Goal: Task Accomplishment & Management: Use online tool/utility

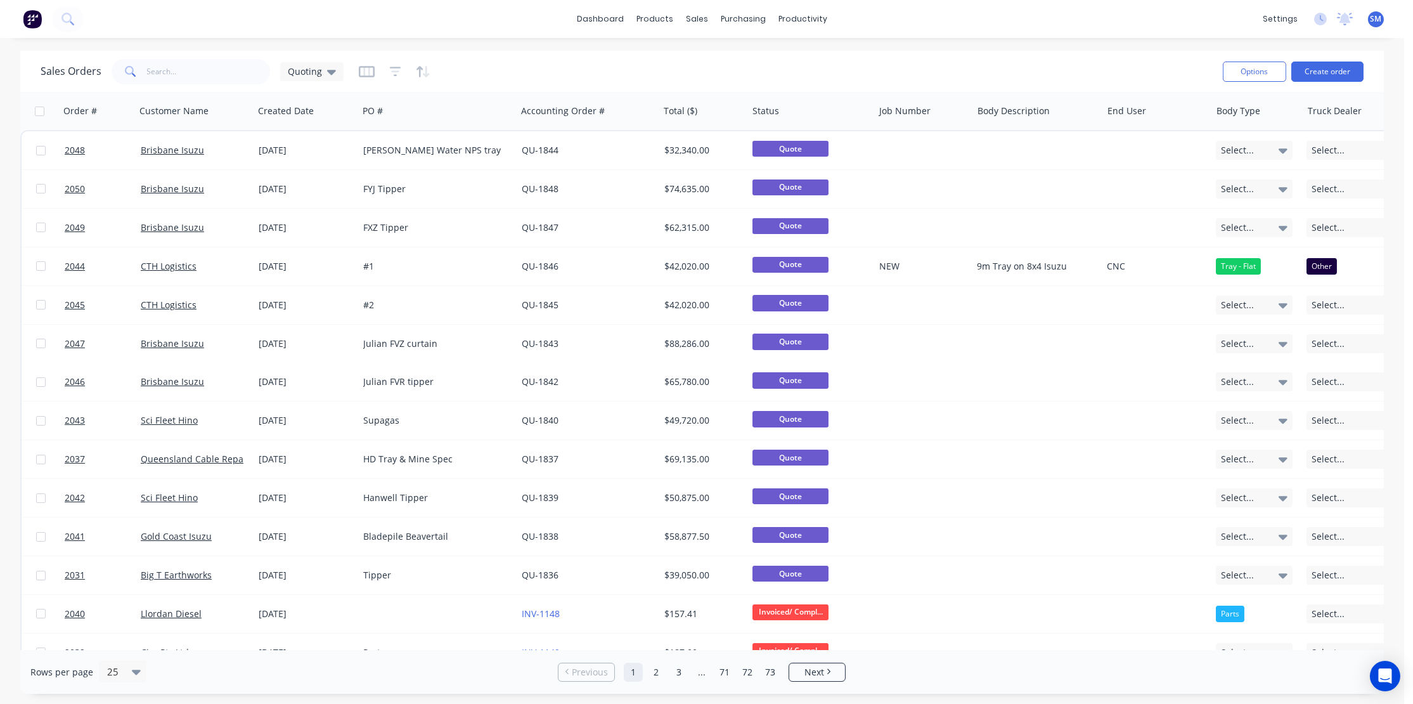
drag, startPoint x: 932, startPoint y: 65, endPoint x: 944, endPoint y: 70, distance: 13.3
click at [932, 66] on div "Sales Orders Quoting" at bounding box center [627, 71] width 1172 height 31
click at [922, 74] on div "Sales Orders Quoting" at bounding box center [627, 71] width 1172 height 31
click at [973, 30] on div "dashboard products sales purchasing productivity dashboard products Product Cat…" at bounding box center [702, 19] width 1404 height 38
click at [727, 81] on div "Sales Orders Quoting" at bounding box center [627, 71] width 1172 height 31
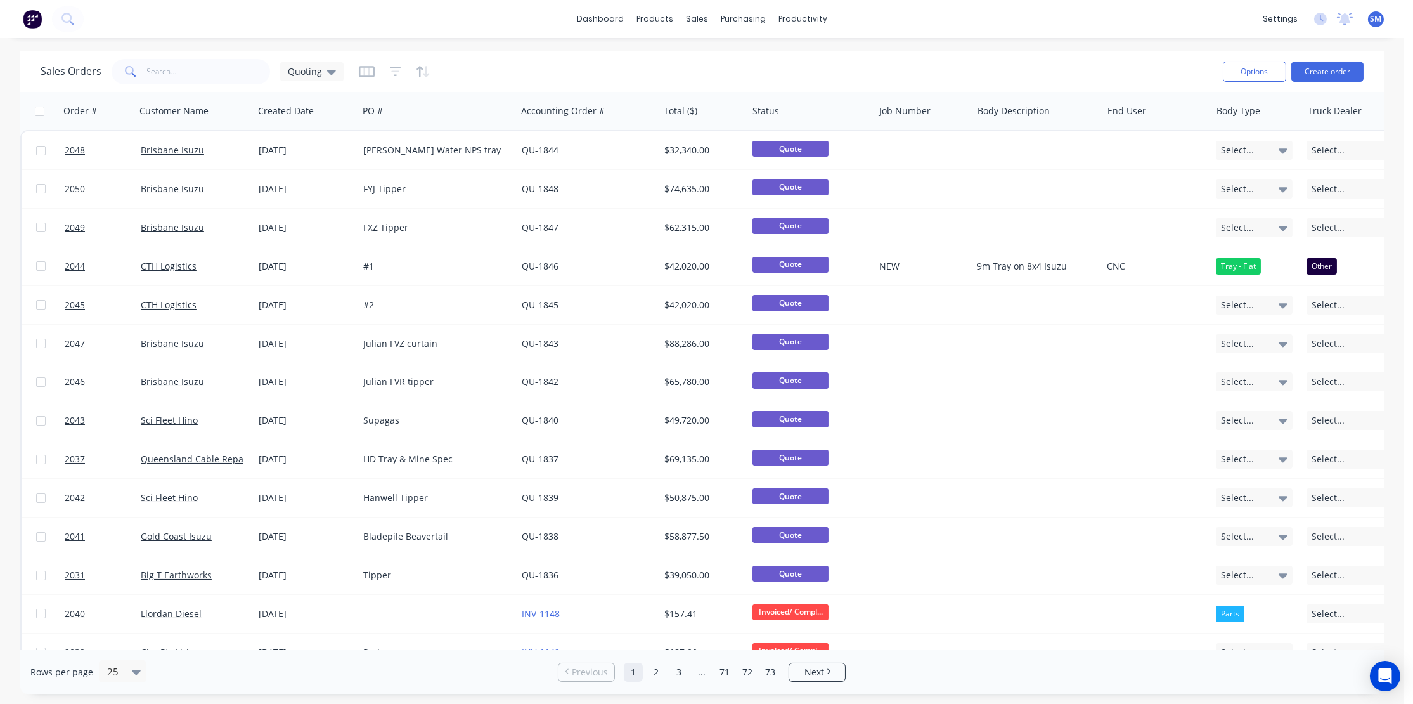
click at [837, 62] on div "Sales Orders Quoting" at bounding box center [627, 71] width 1172 height 31
click at [174, 73] on input "text" at bounding box center [209, 71] width 124 height 25
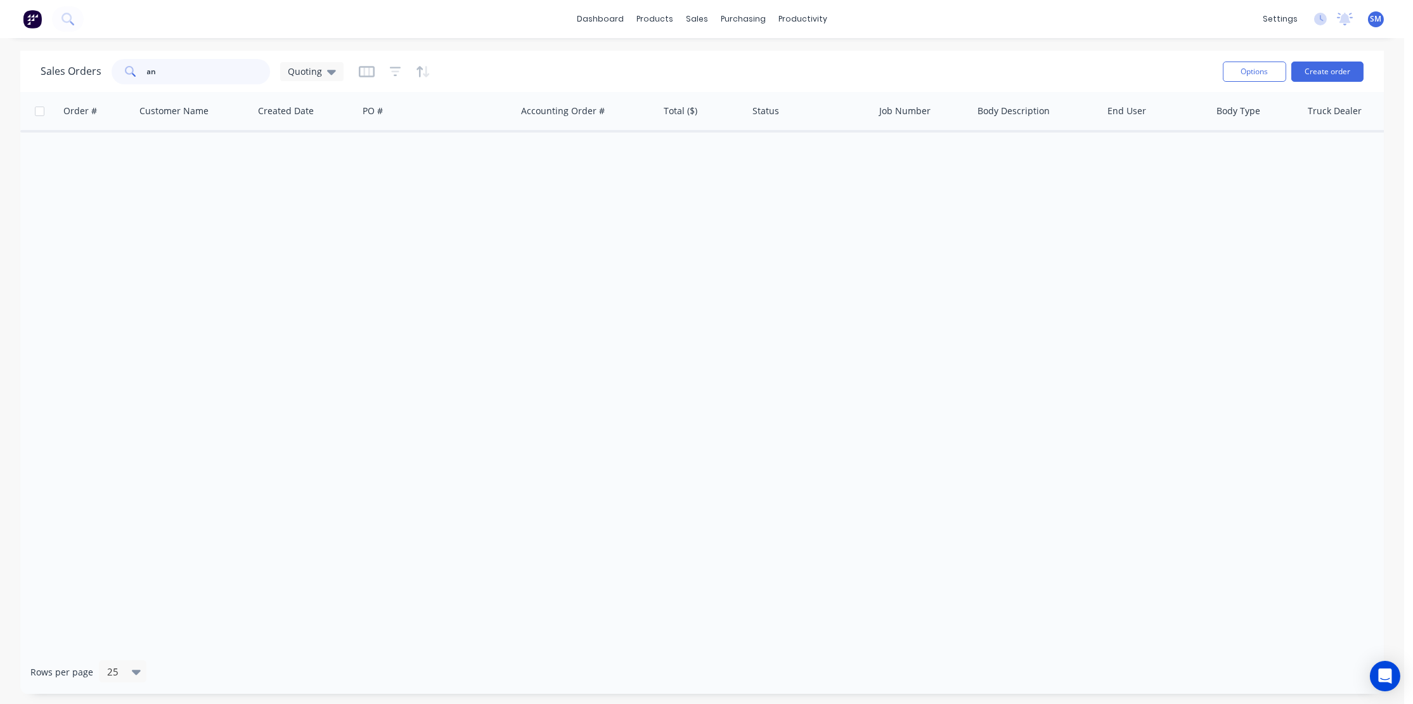
type input "a"
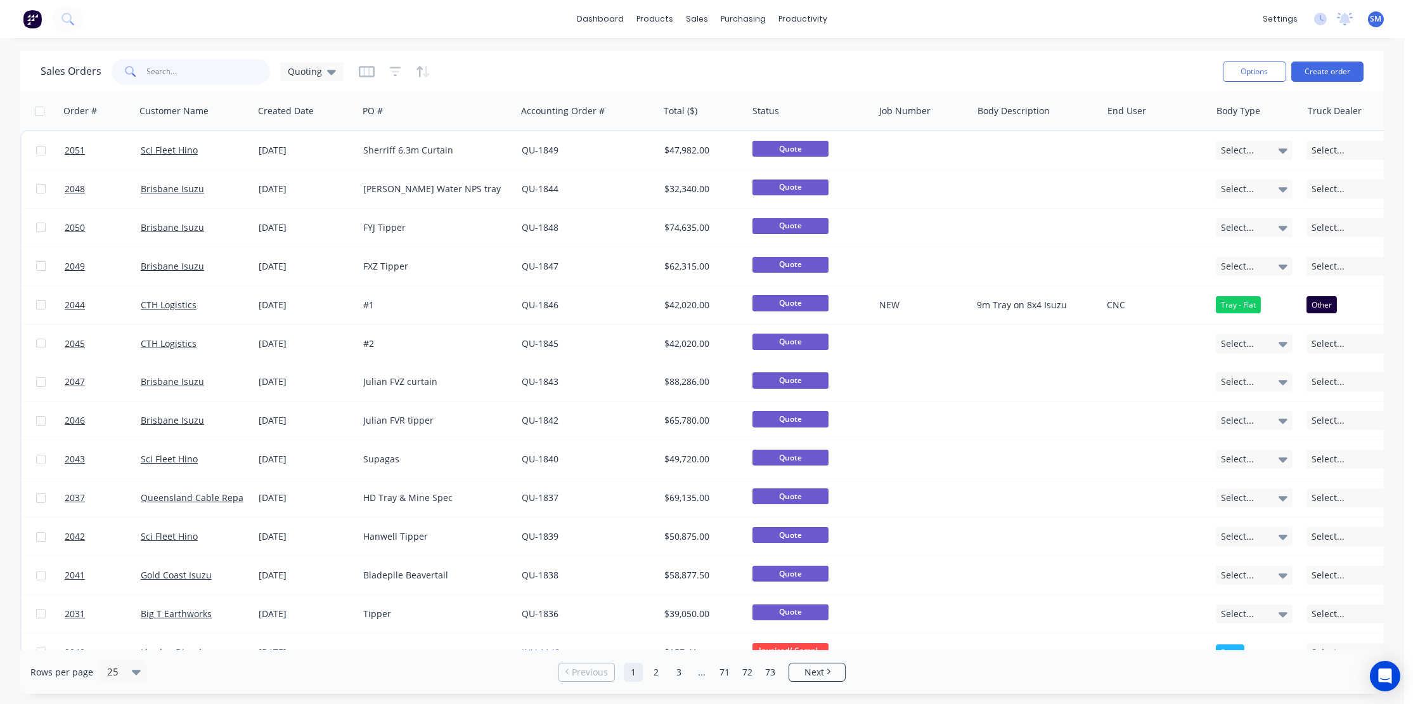
click at [178, 71] on input "text" at bounding box center [209, 71] width 124 height 25
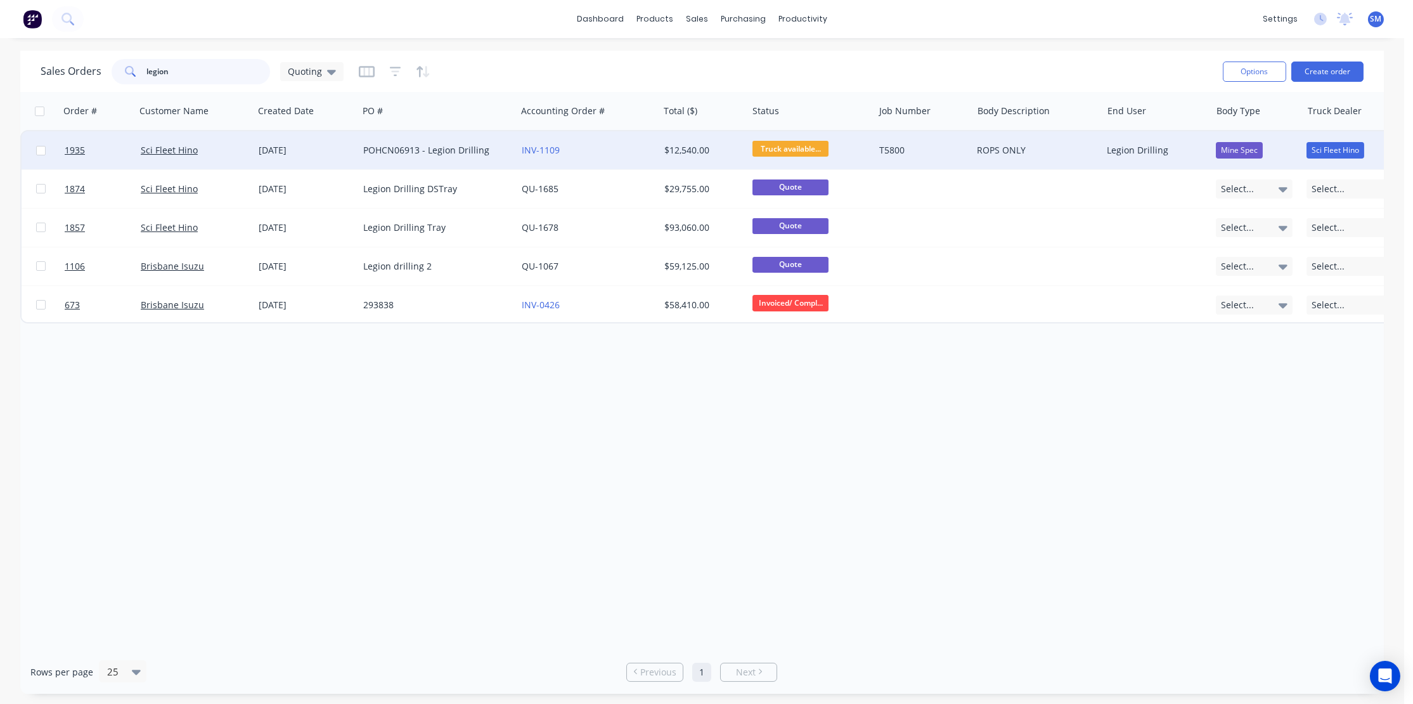
type input "legion"
click at [421, 150] on div "POHCN06913 - Legion Drilling" at bounding box center [433, 150] width 141 height 13
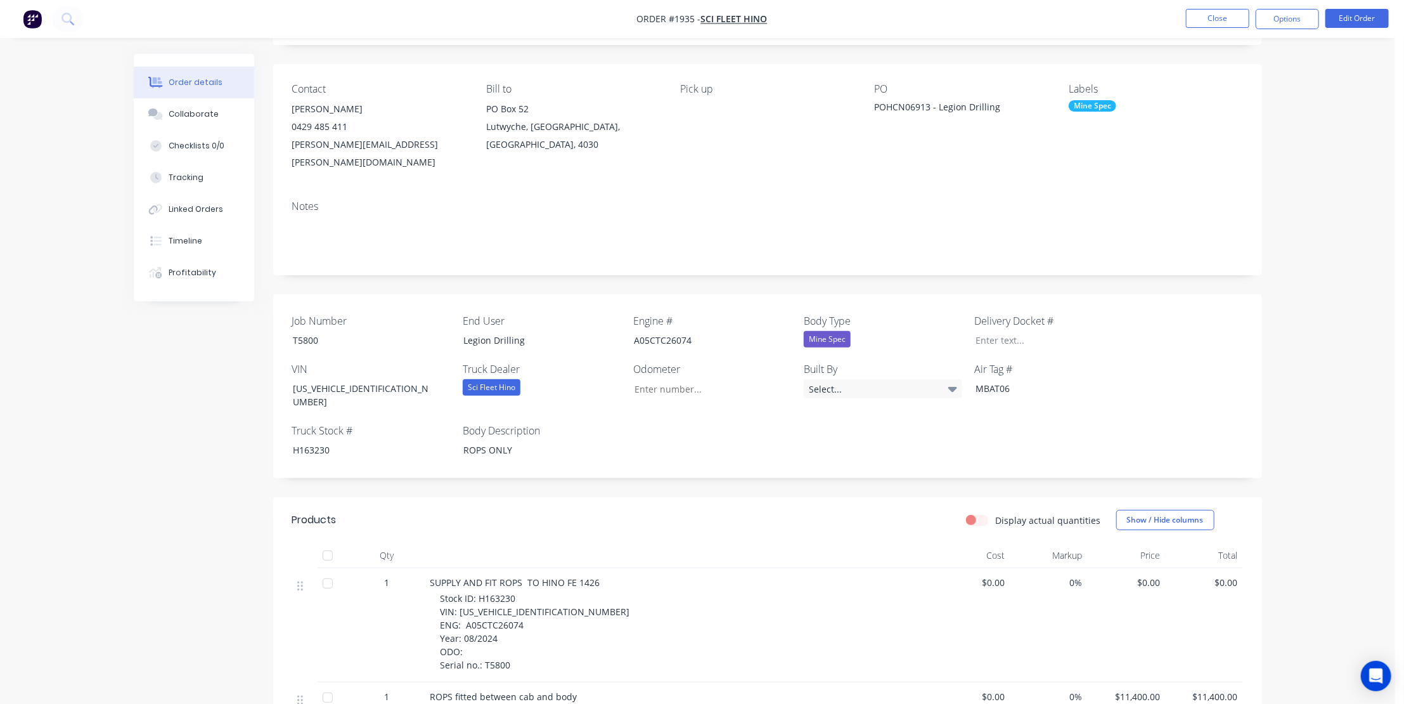
scroll to position [283, 0]
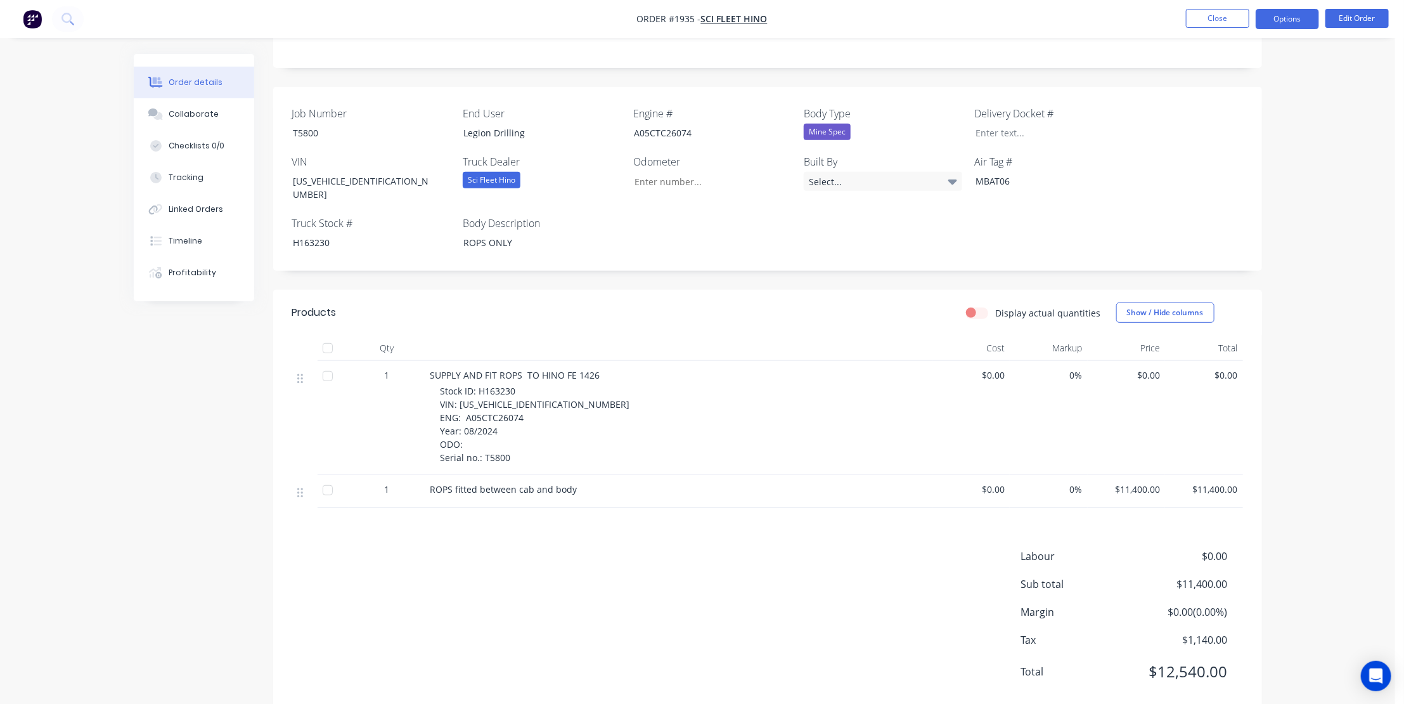
click at [1290, 15] on button "Options" at bounding box center [1287, 19] width 63 height 20
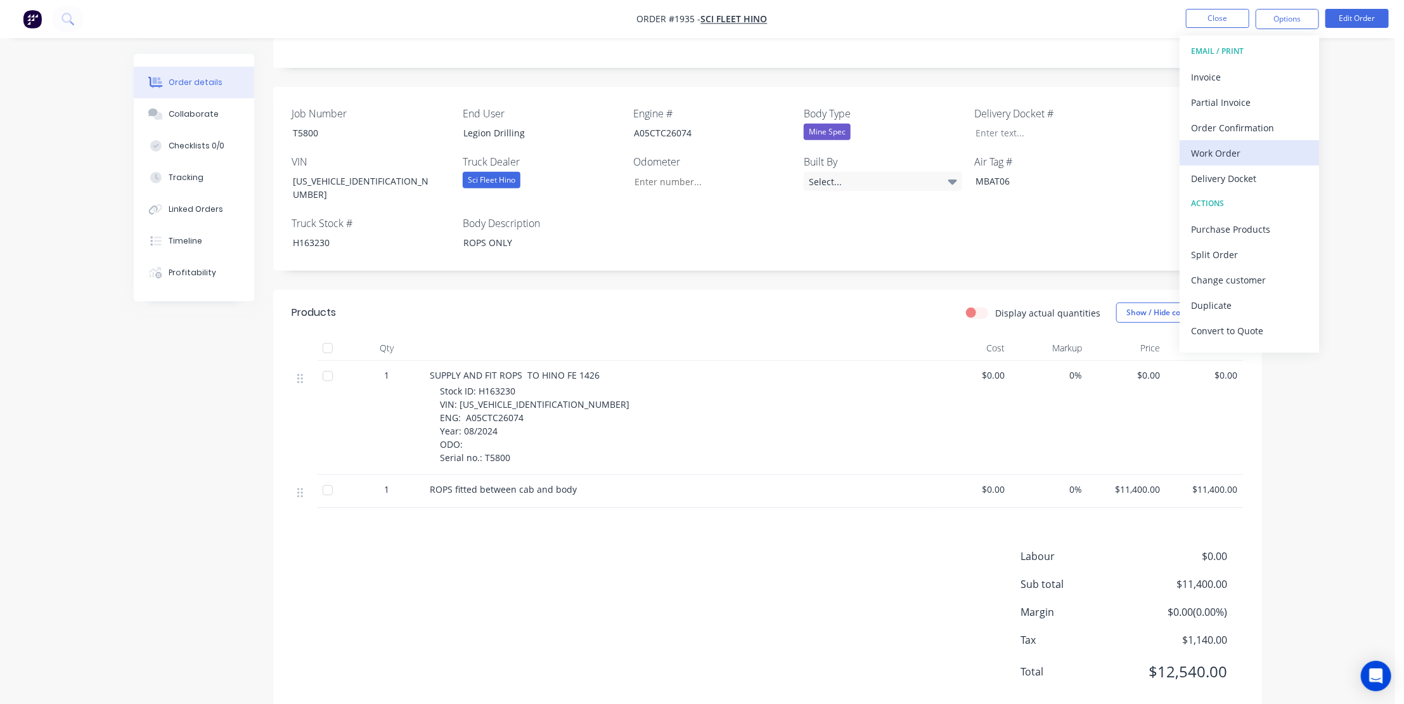
click at [1212, 147] on div "Work Order" at bounding box center [1249, 153] width 117 height 18
click at [1217, 124] on div "Without pricing" at bounding box center [1249, 128] width 117 height 18
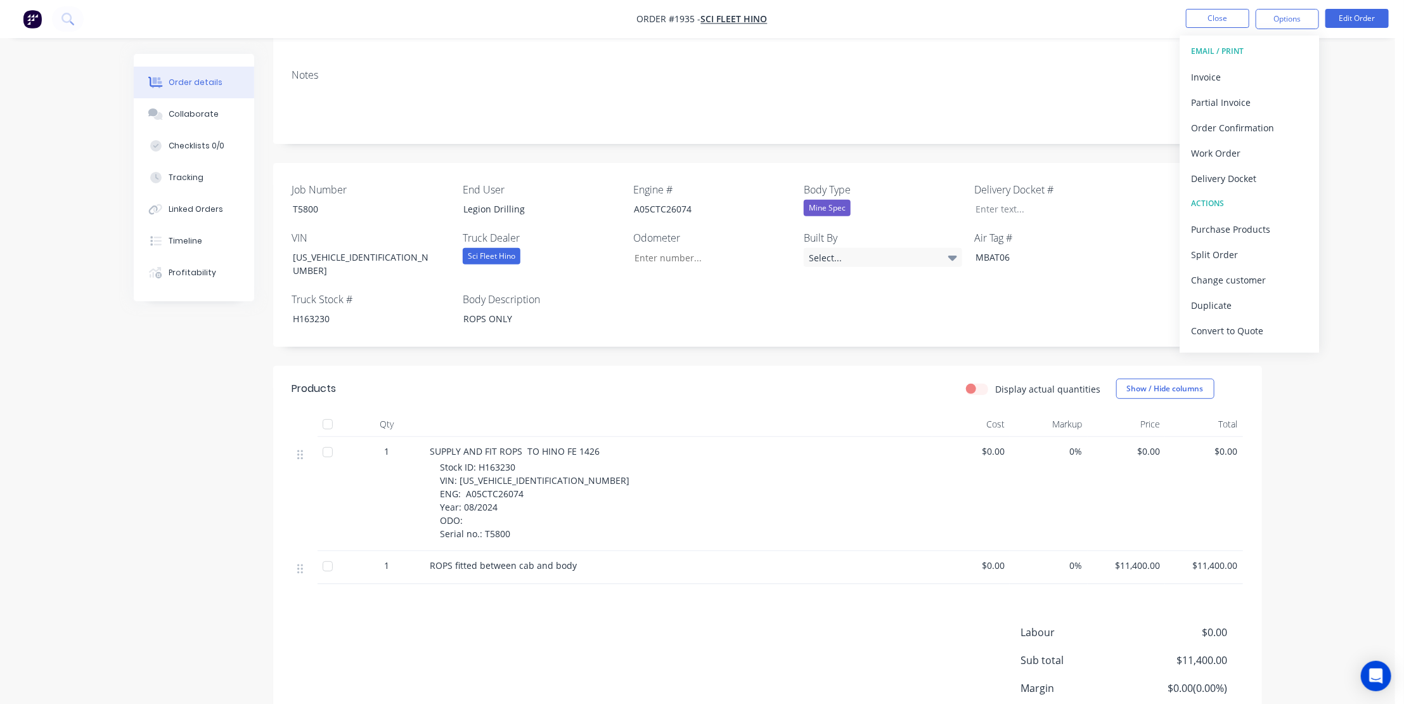
scroll to position [226, 0]
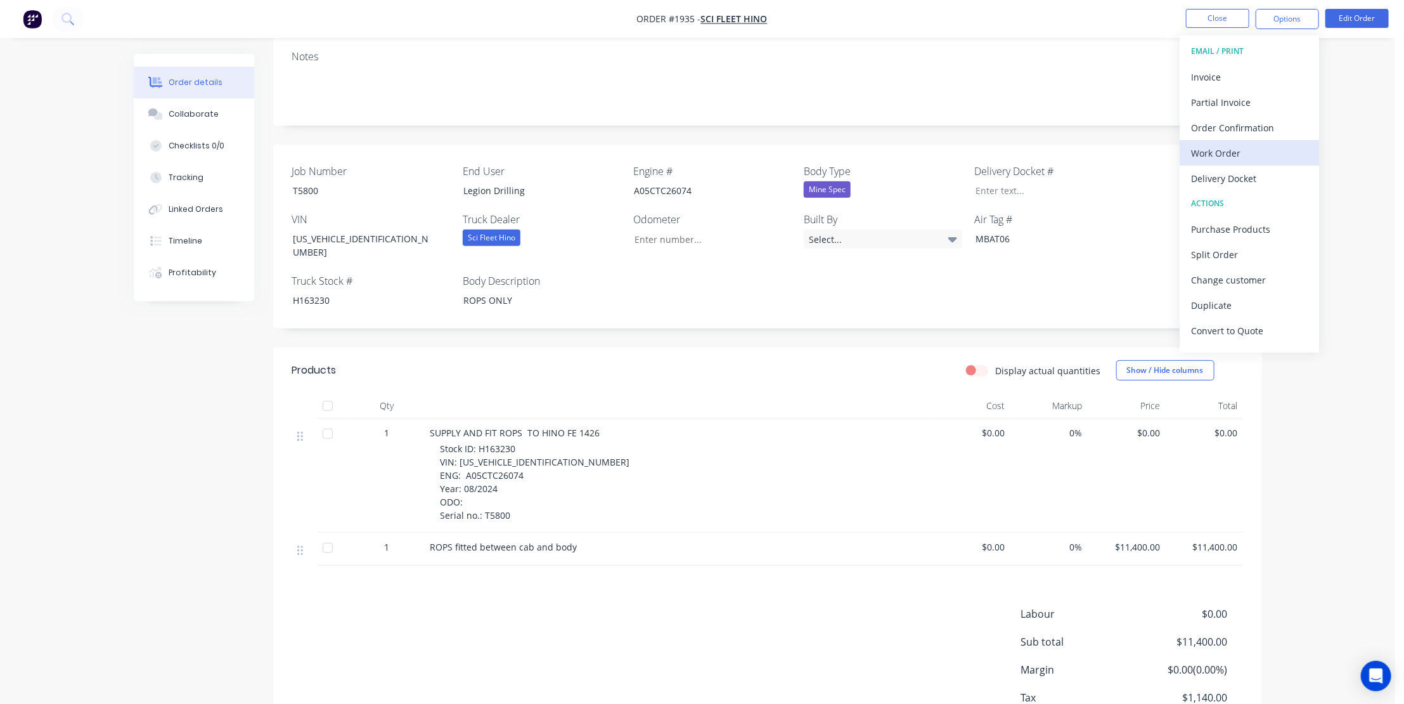
click at [1221, 152] on div "Work Order" at bounding box center [1249, 153] width 117 height 18
click at [1214, 121] on div "Without pricing" at bounding box center [1249, 128] width 117 height 18
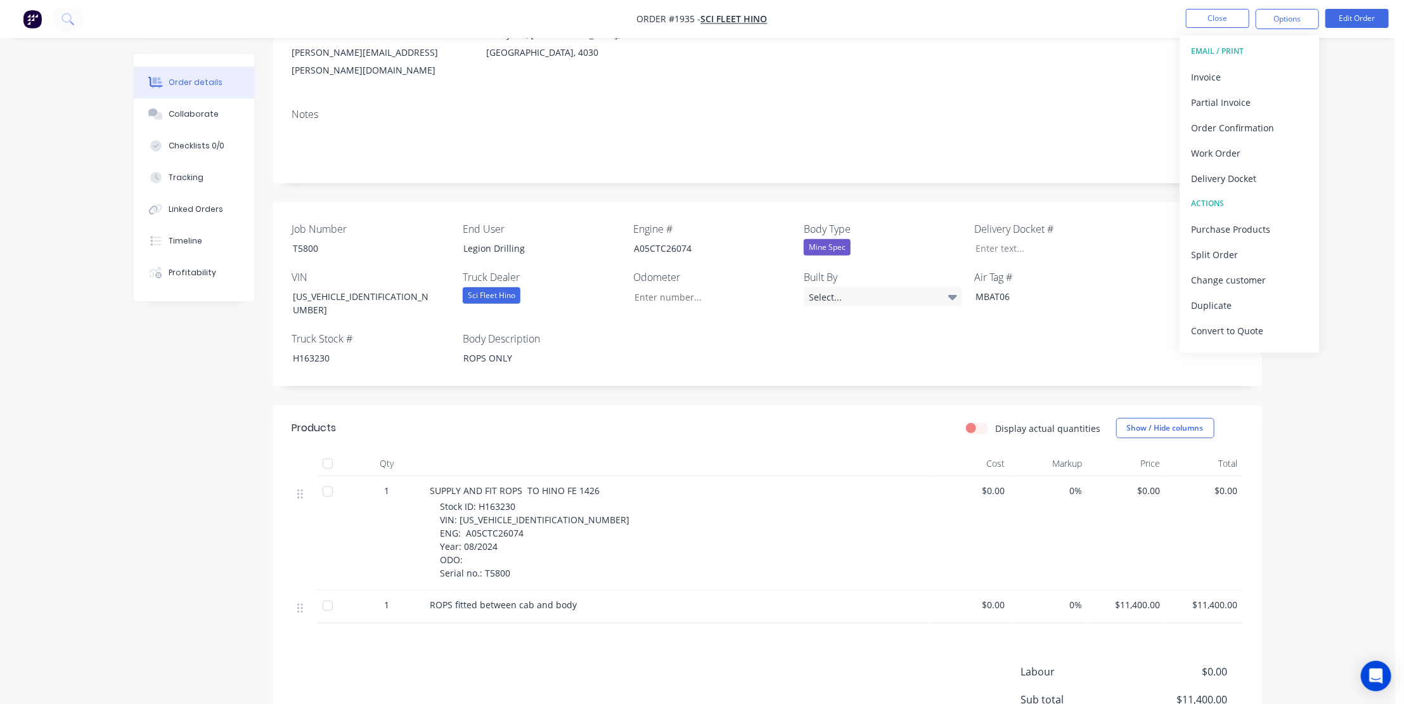
click at [788, 522] on div "Stock ID: H163230 VIN: [US_VEHICLE_IDENTIFICATION_NUMBER] ENG: A05CTC26074 Year…" at bounding box center [684, 540] width 487 height 80
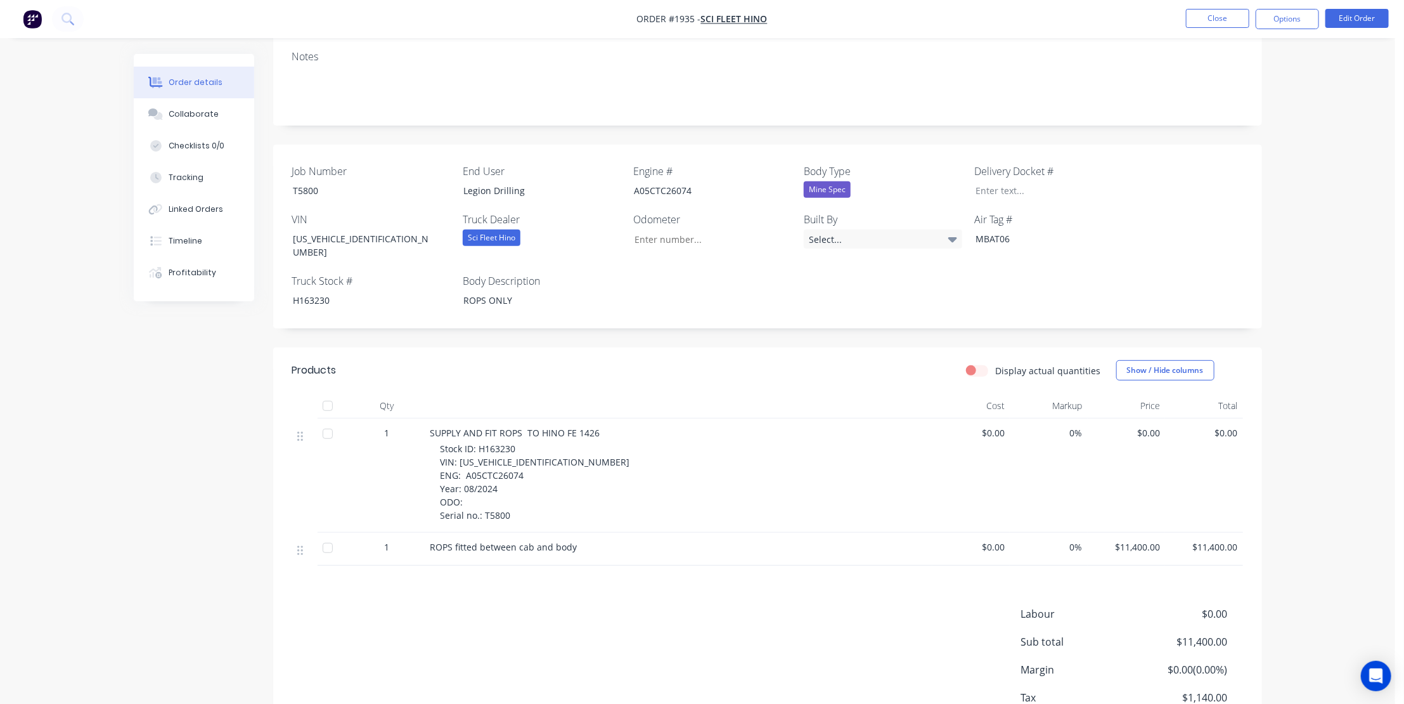
click at [552, 442] on div "Stock ID: H163230 VIN: [US_VEHICLE_IDENTIFICATION_NUMBER] ENG: A05CTC26074 Year…" at bounding box center [684, 482] width 487 height 80
drag, startPoint x: 555, startPoint y: 429, endPoint x: 436, endPoint y: 428, distance: 119.8
click at [436, 428] on div "SUPPLY AND FIT ROPS TO HINO FE 1426 Stock ID: H163230 VIN: [US_VEHICLE_IDENTIFI…" at bounding box center [678, 475] width 507 height 114
copy span "VIN: [US_VEHICLE_IDENTIFICATION_NUMBER]"
click at [533, 450] on div "Stock ID: H163230 VIN: [US_VEHICLE_IDENTIFICATION_NUMBER] ENG: A05CTC26074 Year…" at bounding box center [684, 482] width 487 height 80
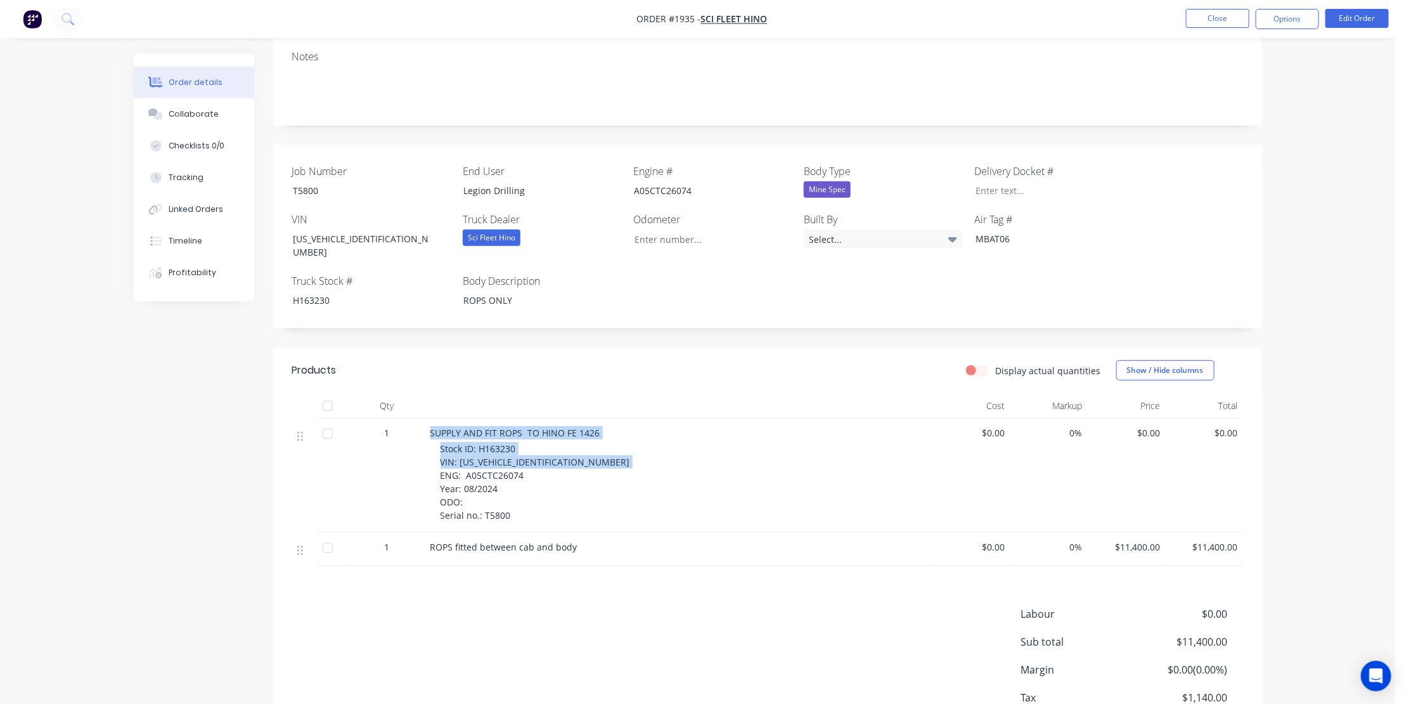
drag, startPoint x: 533, startPoint y: 447, endPoint x: 417, endPoint y: 452, distance: 116.8
click at [418, 453] on div "1 SUPPLY AND FIT ROPS TO HINO FE 1426 Stock ID: H163230 VIN: [US_VEHICLE_IDENTI…" at bounding box center [767, 475] width 951 height 114
click at [481, 474] on div "Stock ID: H163230 VIN: [US_VEHICLE_IDENTIFICATION_NUMBER] ENG: A05CTC26074 Year…" at bounding box center [684, 482] width 487 height 80
drag, startPoint x: 509, startPoint y: 458, endPoint x: 438, endPoint y: 432, distance: 75.3
click at [438, 432] on div "SUPPLY AND FIT ROPS TO HINO FE 1426 Stock ID: H163230 VIN: [US_VEHICLE_IDENTIFI…" at bounding box center [678, 475] width 507 height 114
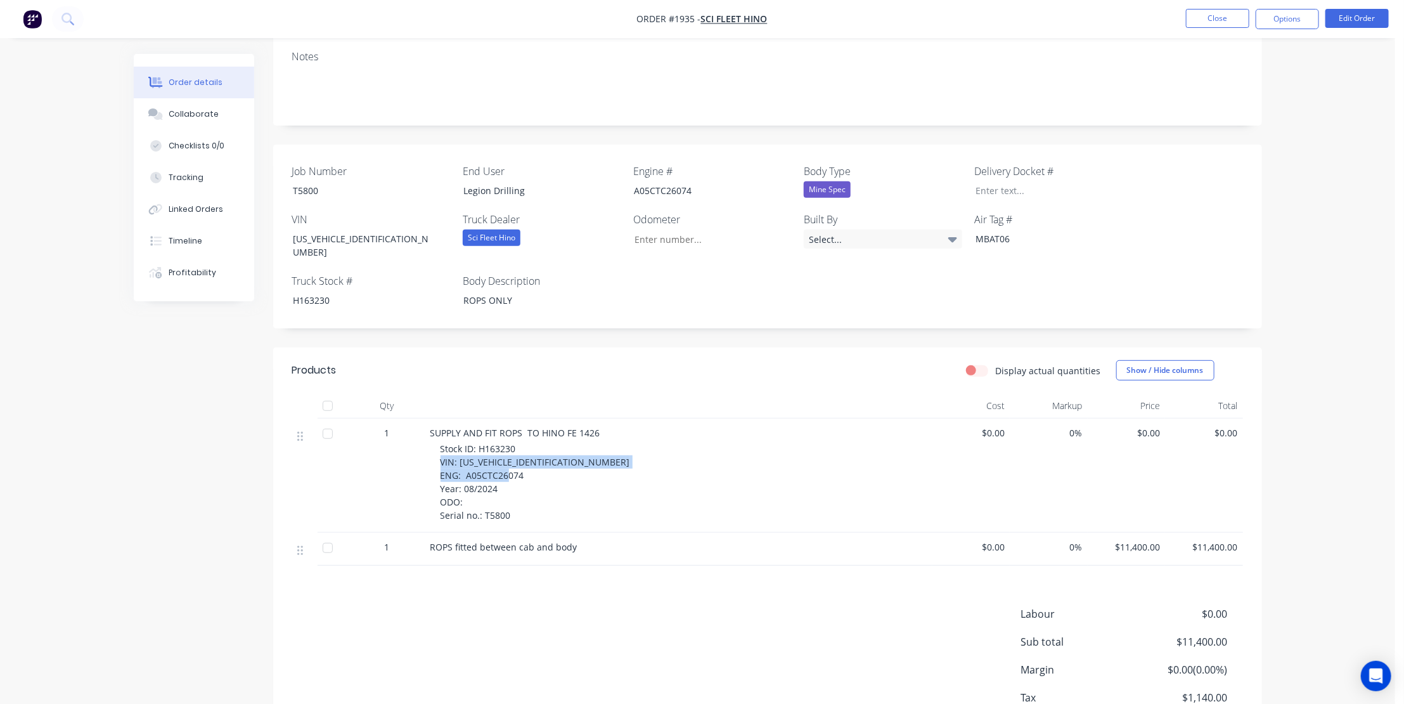
click at [529, 444] on div "Stock ID: H163230 VIN: [US_VEHICLE_IDENTIFICATION_NUMBER] ENG: A05CTC26074 Year…" at bounding box center [684, 482] width 487 height 80
click at [527, 447] on div "Stock ID: H163230 VIN: [US_VEHICLE_IDENTIFICATION_NUMBER] ENG: A05CTC26074 Year…" at bounding box center [684, 482] width 487 height 80
drag, startPoint x: 528, startPoint y: 446, endPoint x: 428, endPoint y: 446, distance: 99.5
click at [428, 446] on div "SUPPLY AND FIT ROPS TO HINO FE 1426 Stock ID: H163230 VIN: [US_VEHICLE_IDENTIFI…" at bounding box center [678, 475] width 507 height 114
copy span "ENG: A05CTC26074"
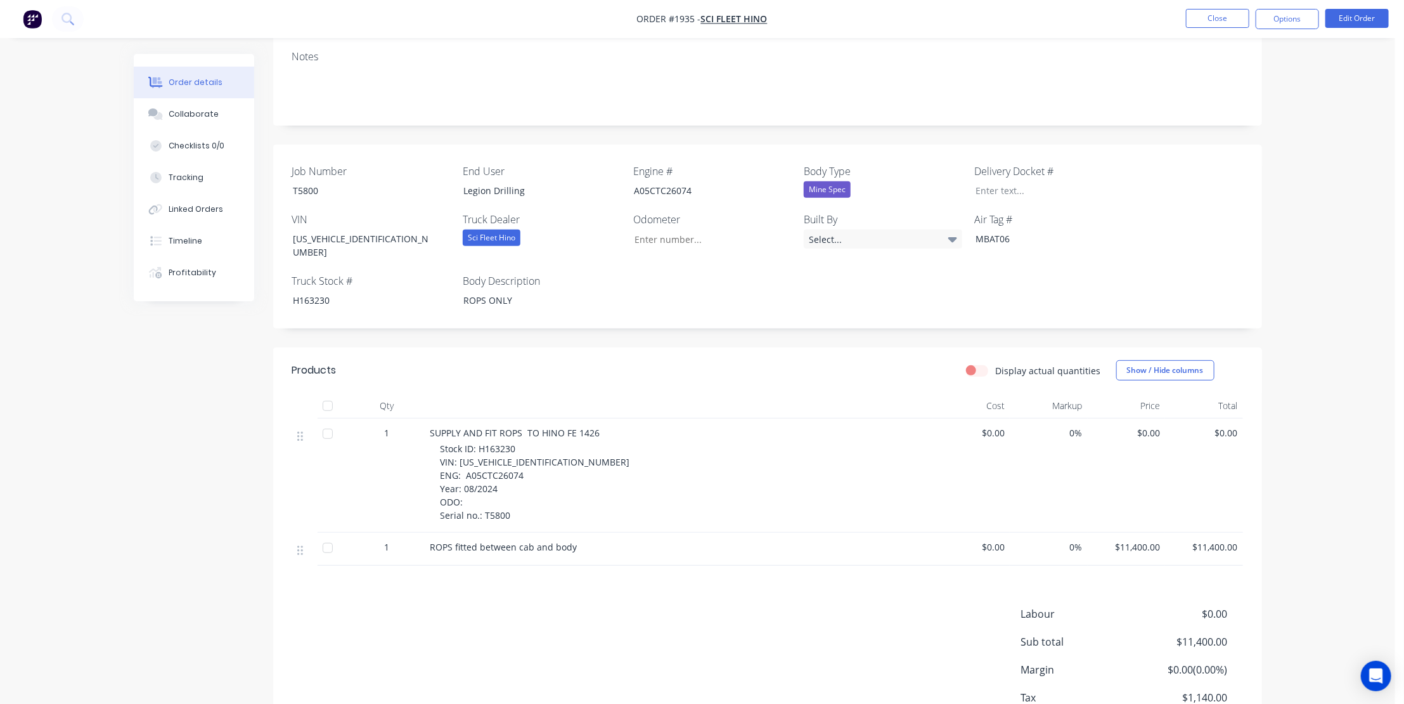
click at [501, 457] on div "Stock ID: H163230 VIN: [US_VEHICLE_IDENTIFICATION_NUMBER] ENG: A05CTC26074 Year…" at bounding box center [684, 482] width 487 height 80
click at [503, 457] on div "Stock ID: H163230 VIN: [US_VEHICLE_IDENTIFICATION_NUMBER] ENG: A05CTC26074 Year…" at bounding box center [684, 482] width 487 height 80
drag, startPoint x: 512, startPoint y: 487, endPoint x: 413, endPoint y: 490, distance: 99.0
click at [413, 490] on div "1 SUPPLY AND FIT ROPS TO HINO FE 1426 Stock ID: H163230 VIN: [US_VEHICLE_IDENTI…" at bounding box center [767, 475] width 951 height 114
click at [533, 495] on div "SUPPLY AND FIT ROPS TO HINO FE 1426 Stock ID: H163230 VIN: [US_VEHICLE_IDENTIFI…" at bounding box center [678, 475] width 507 height 114
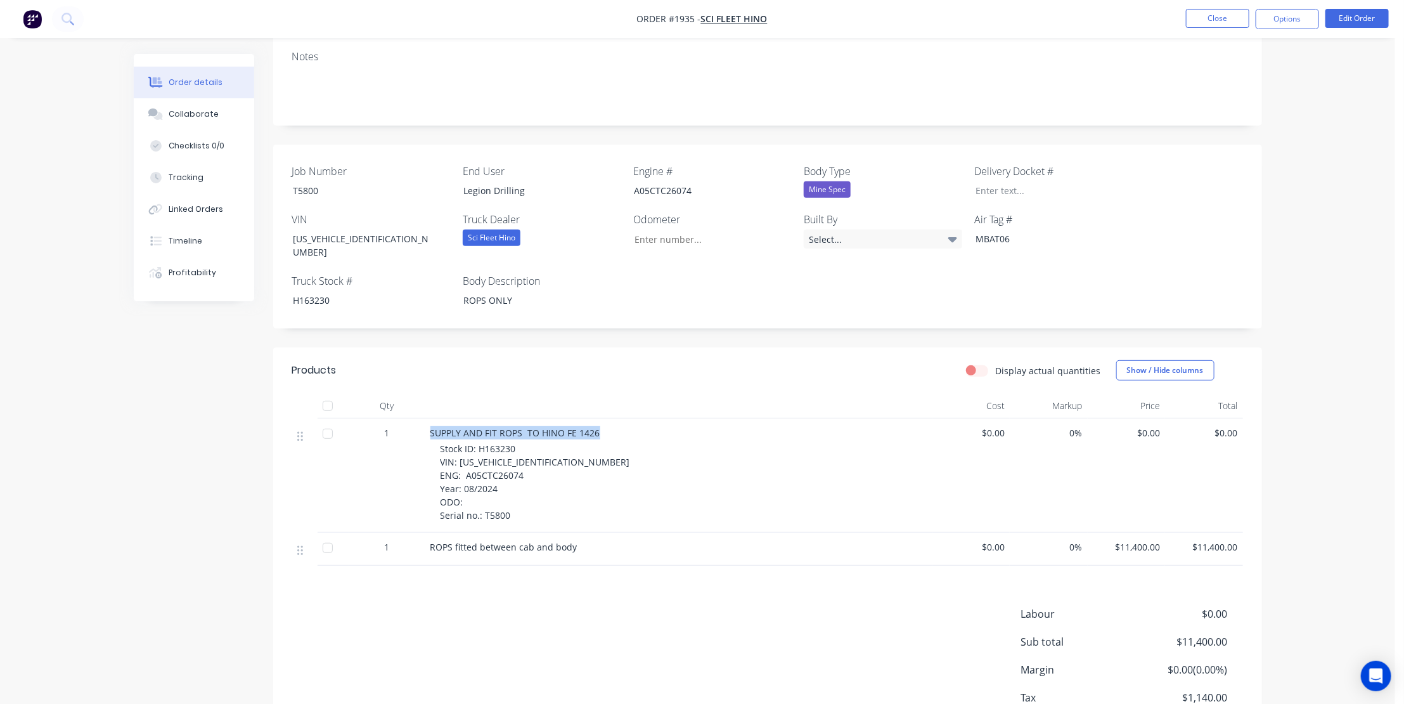
drag, startPoint x: 599, startPoint y: 402, endPoint x: 415, endPoint y: 406, distance: 183.9
click at [415, 418] on div "1 SUPPLY AND FIT ROPS TO HINO FE 1426 Stock ID: H163230 VIN: [US_VEHICLE_IDENTI…" at bounding box center [767, 475] width 951 height 114
copy div "SUPPLY AND FIT ROPS TO HINO FE 1426"
